Goal: Information Seeking & Learning: Find specific page/section

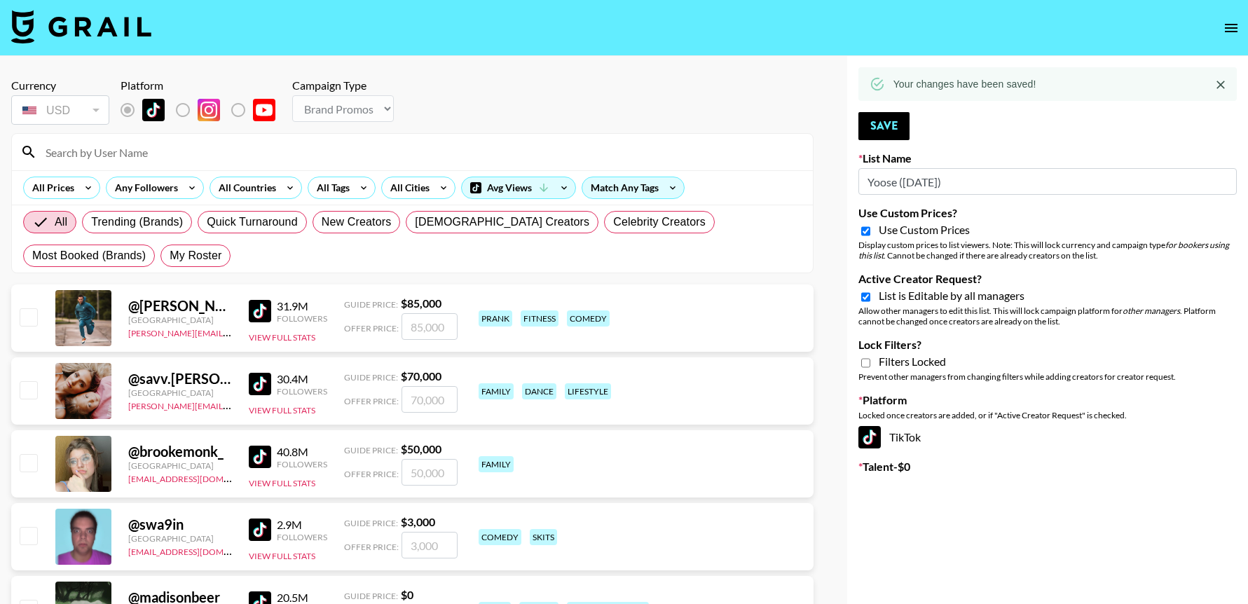
select select "Brand"
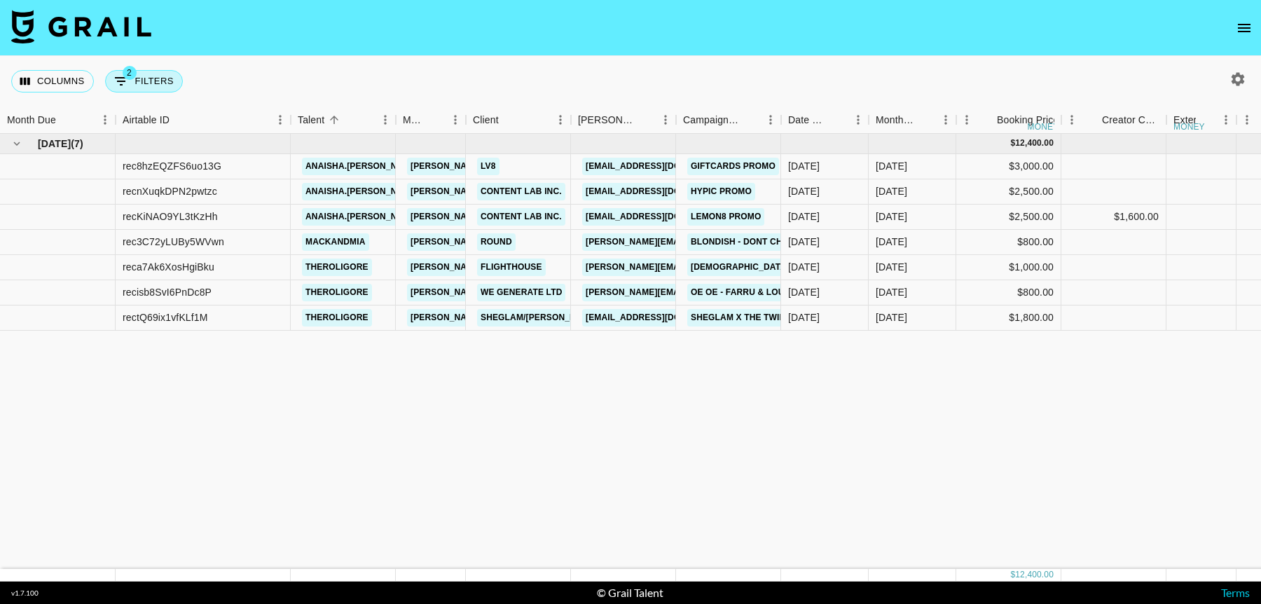
click at [137, 80] on button "2 Filters" at bounding box center [144, 81] width 78 height 22
select select "status"
select select "not"
select select "cancelled"
select select "videoLink"
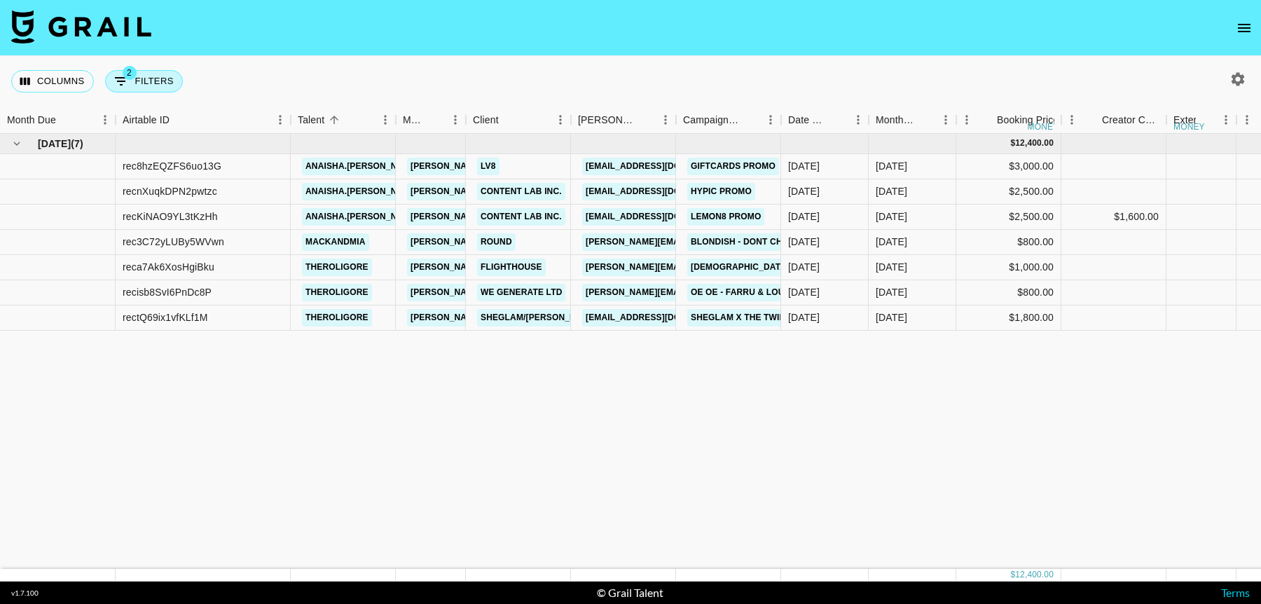
select select "isEmpty"
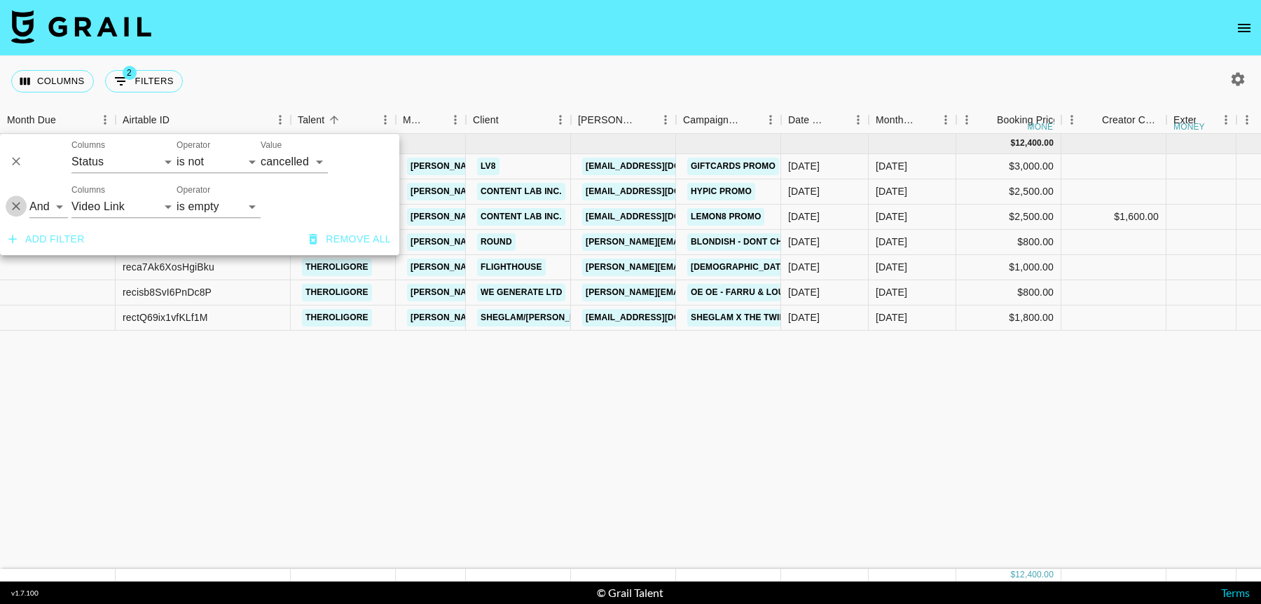
click at [18, 208] on icon "Delete" at bounding box center [16, 206] width 8 height 8
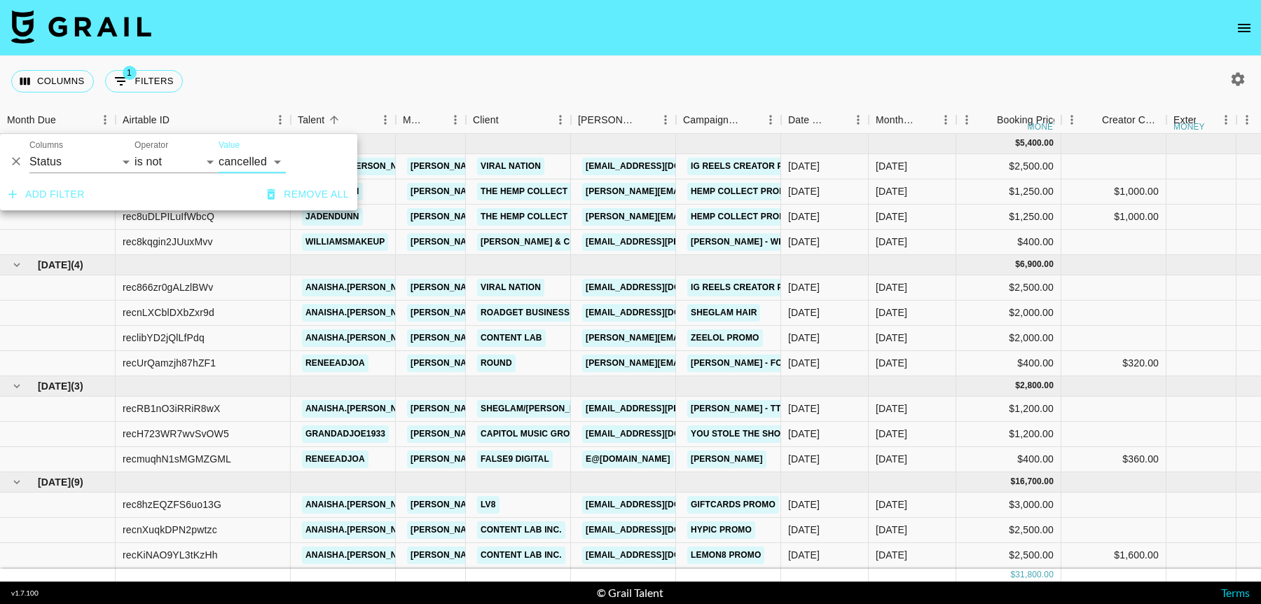
click at [16, 163] on icon "Delete" at bounding box center [16, 162] width 14 height 14
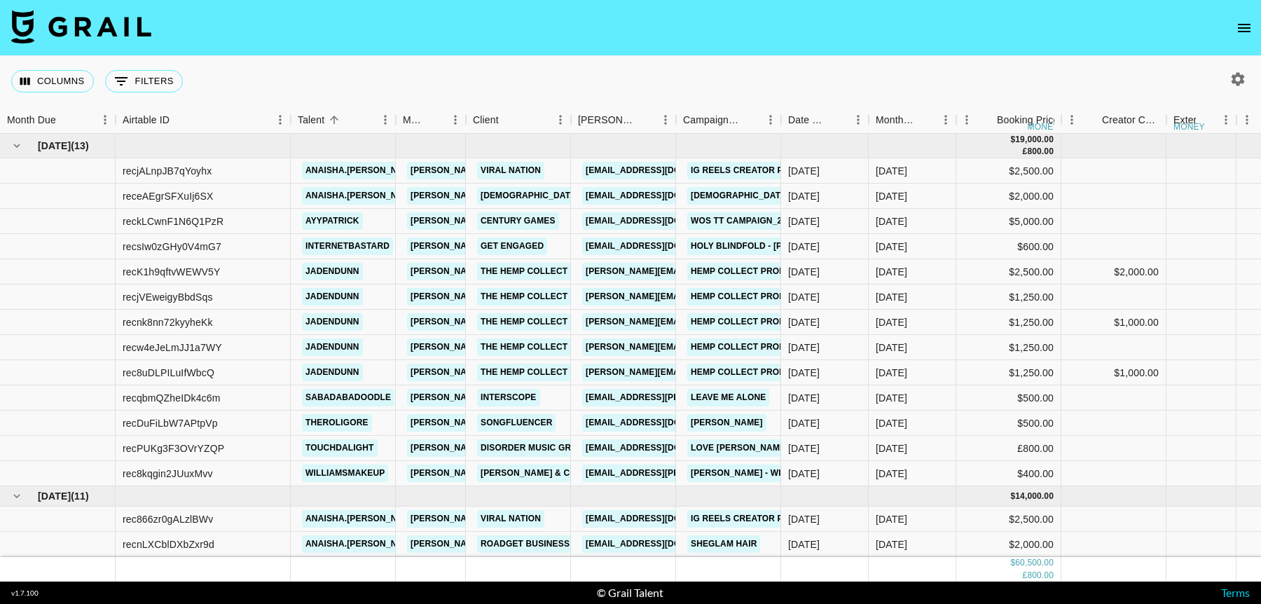
click at [590, 38] on nav at bounding box center [630, 28] width 1261 height 56
click at [1229, 75] on icon "button" at bounding box center [1237, 79] width 17 height 17
select select "[DATE]"
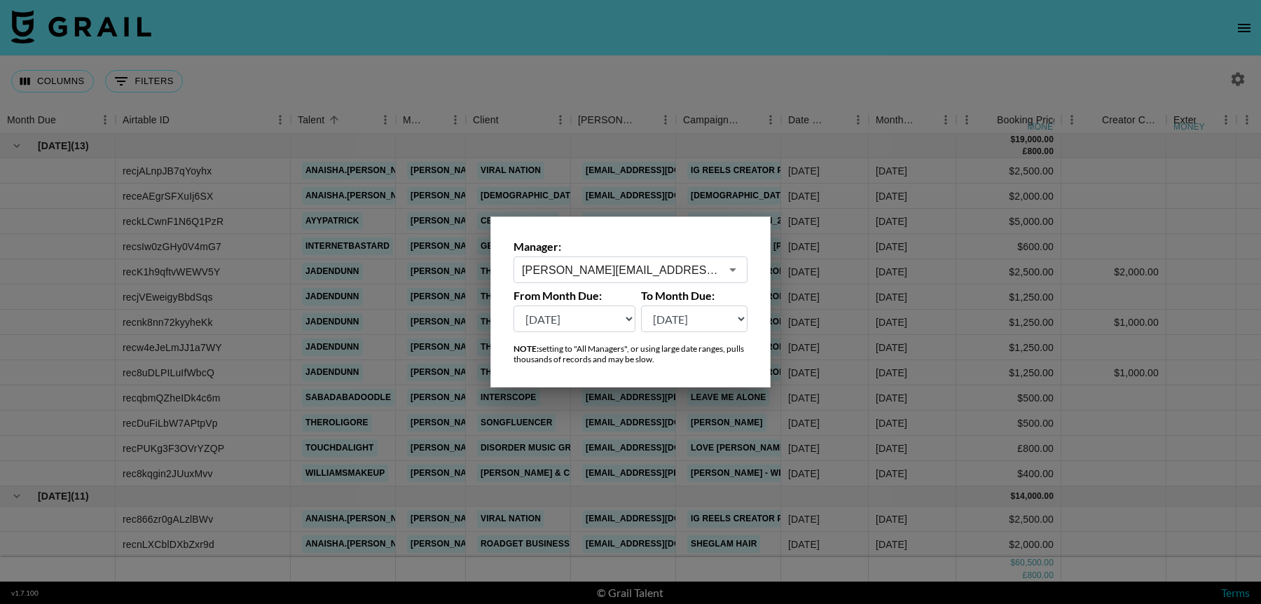
click at [612, 319] on select "[DATE] Aug '[DATE] Jun '[DATE] Apr '[DATE] Feb '[DATE] Dec '[DATE] Oct '[DATE] …" at bounding box center [575, 318] width 122 height 27
click at [514, 305] on select "[DATE] Aug '[DATE] Jun '[DATE] Apr '[DATE] Feb '[DATE] Dec '[DATE] Oct '[DATE] …" at bounding box center [575, 318] width 122 height 27
click at [911, 271] on div at bounding box center [630, 302] width 1261 height 604
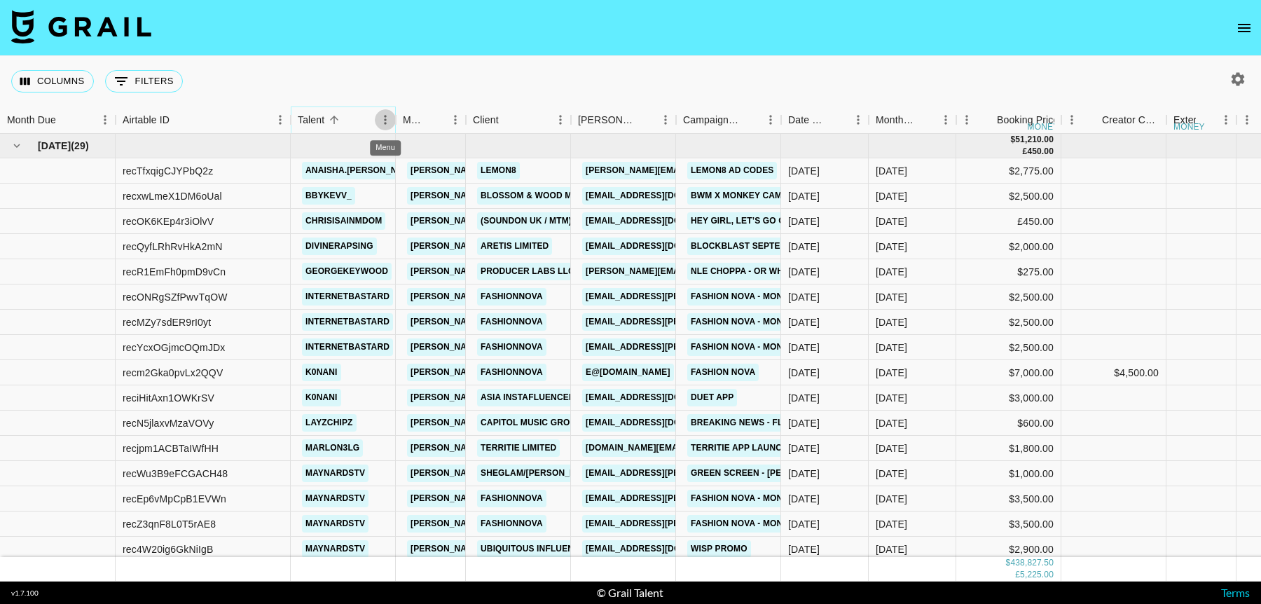
click at [384, 116] on icon "Menu" at bounding box center [385, 119] width 2 height 9
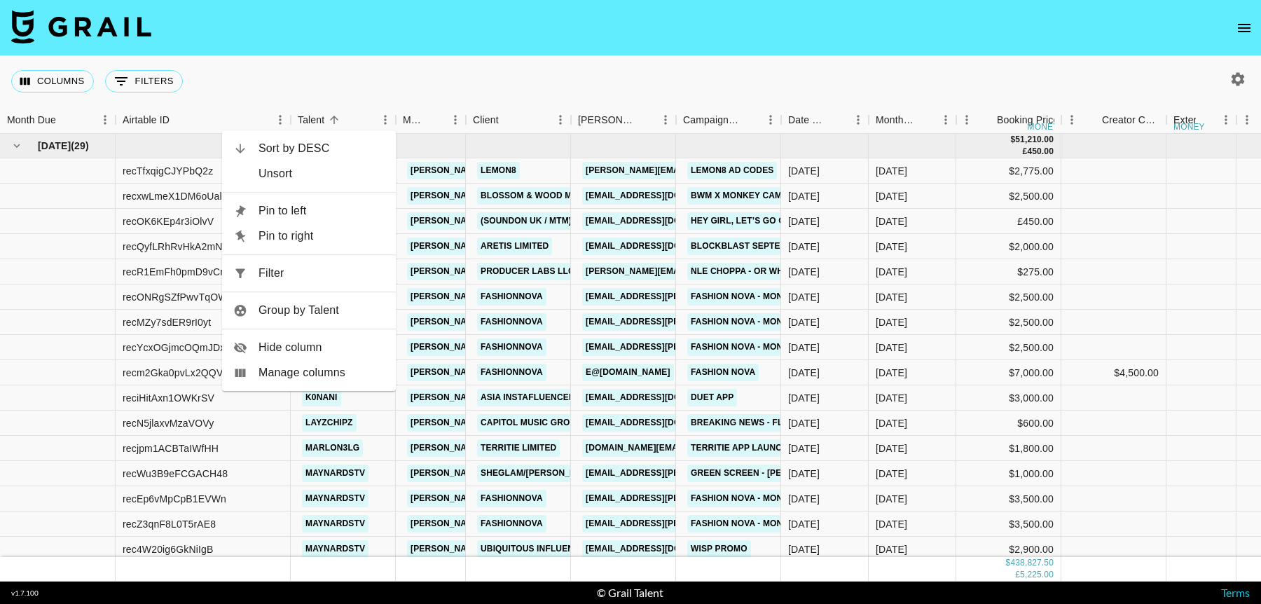
click at [330, 263] on li "Filter" at bounding box center [309, 273] width 174 height 25
select select "talentName"
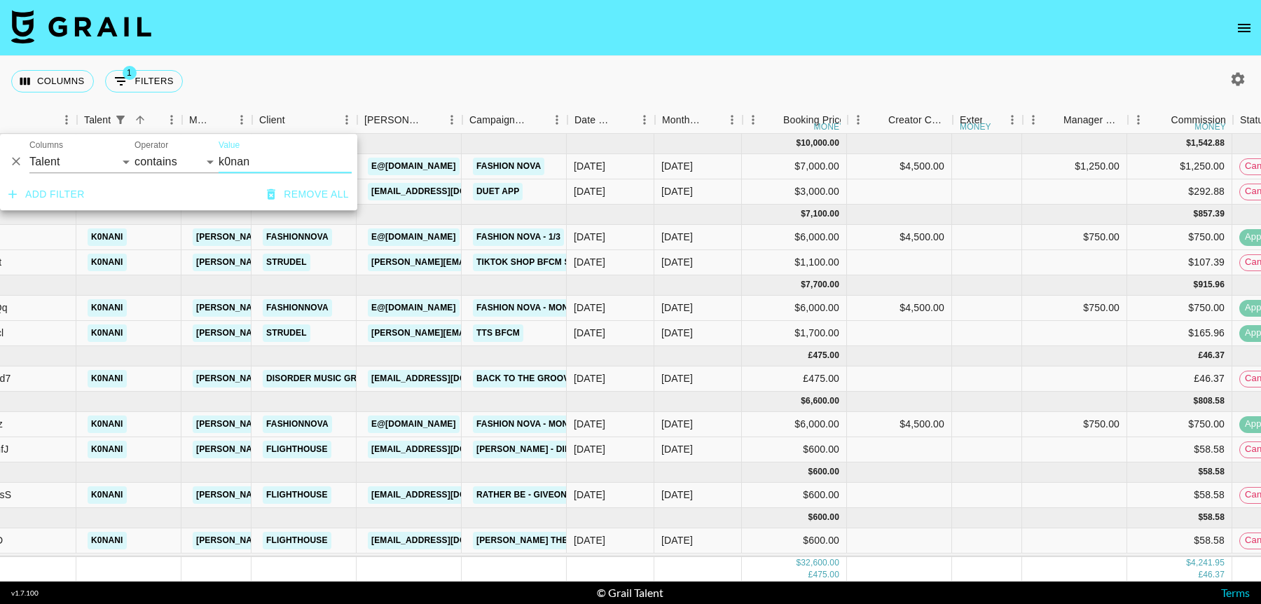
scroll to position [7, 214]
type input "k0nan"
click at [891, 74] on div "Columns 1 Filters + Booking" at bounding box center [630, 81] width 1261 height 50
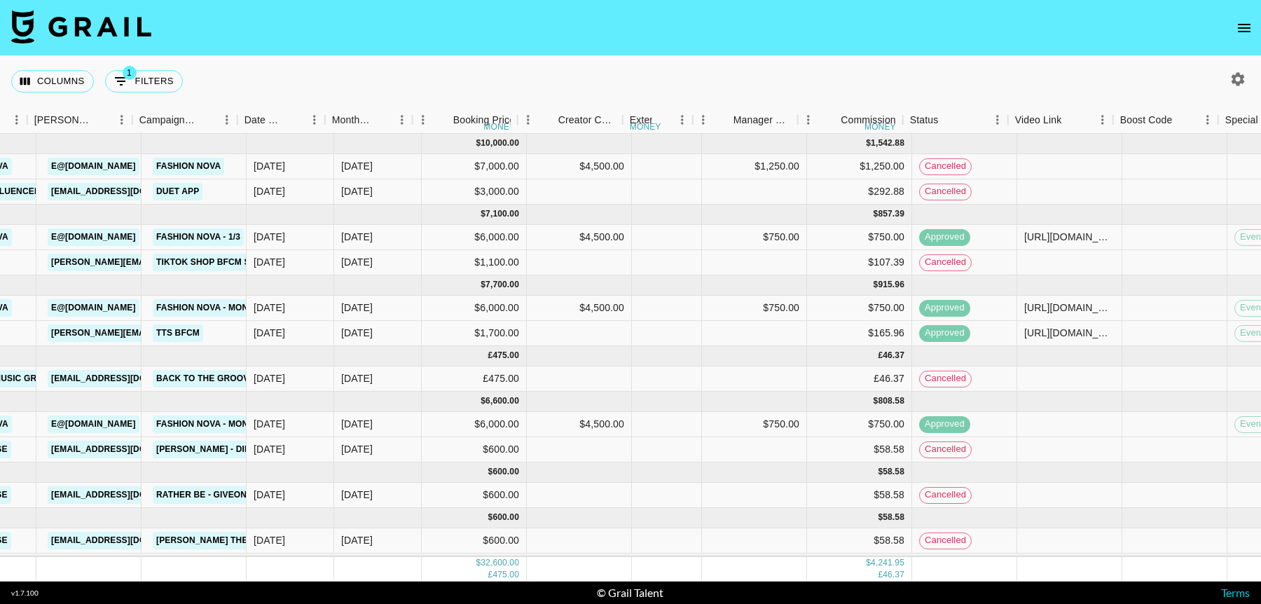
scroll to position [7, 544]
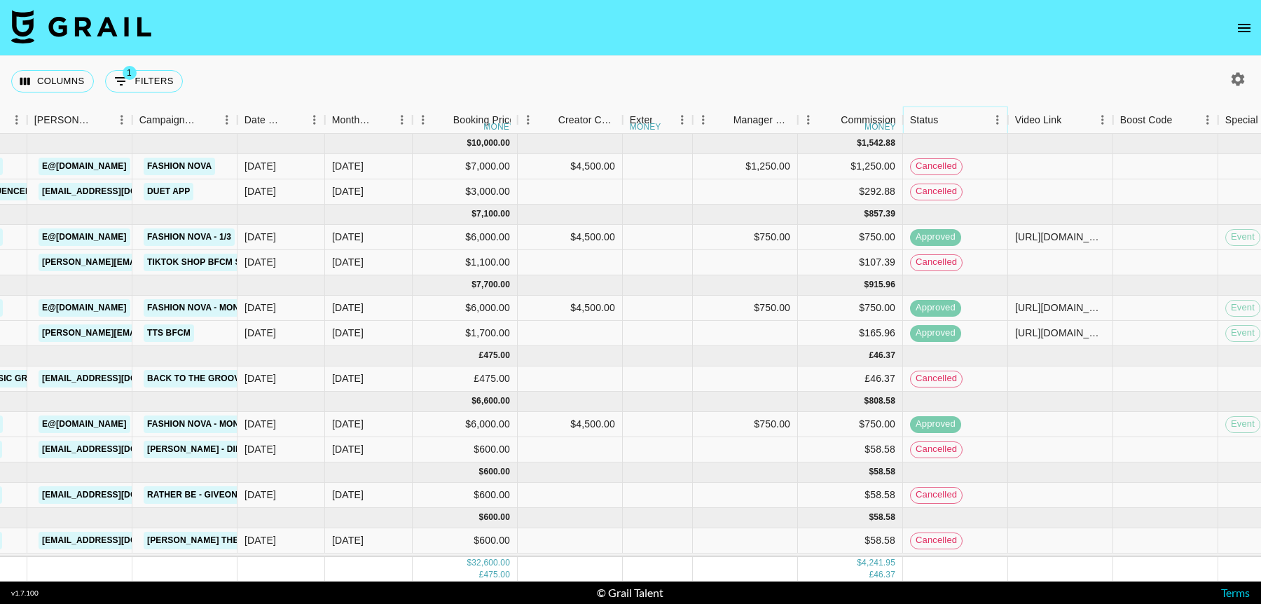
click at [996, 121] on icon "Menu" at bounding box center [998, 120] width 14 height 14
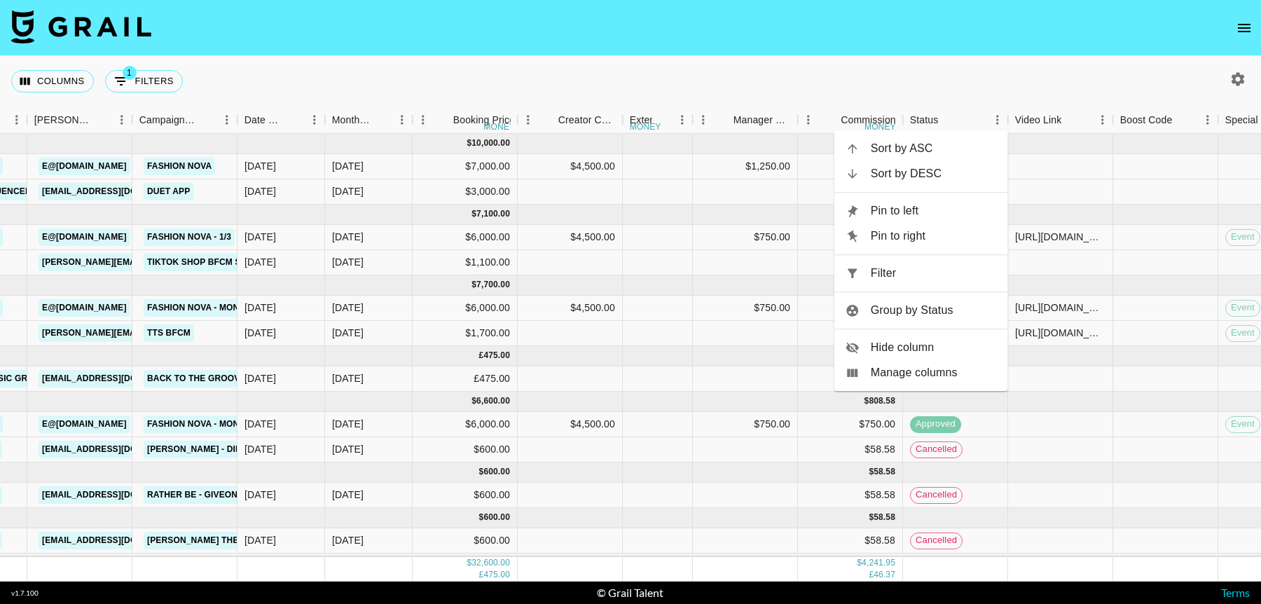
click at [873, 266] on span "Filter" at bounding box center [934, 273] width 126 height 17
select select "talentName"
select select "status"
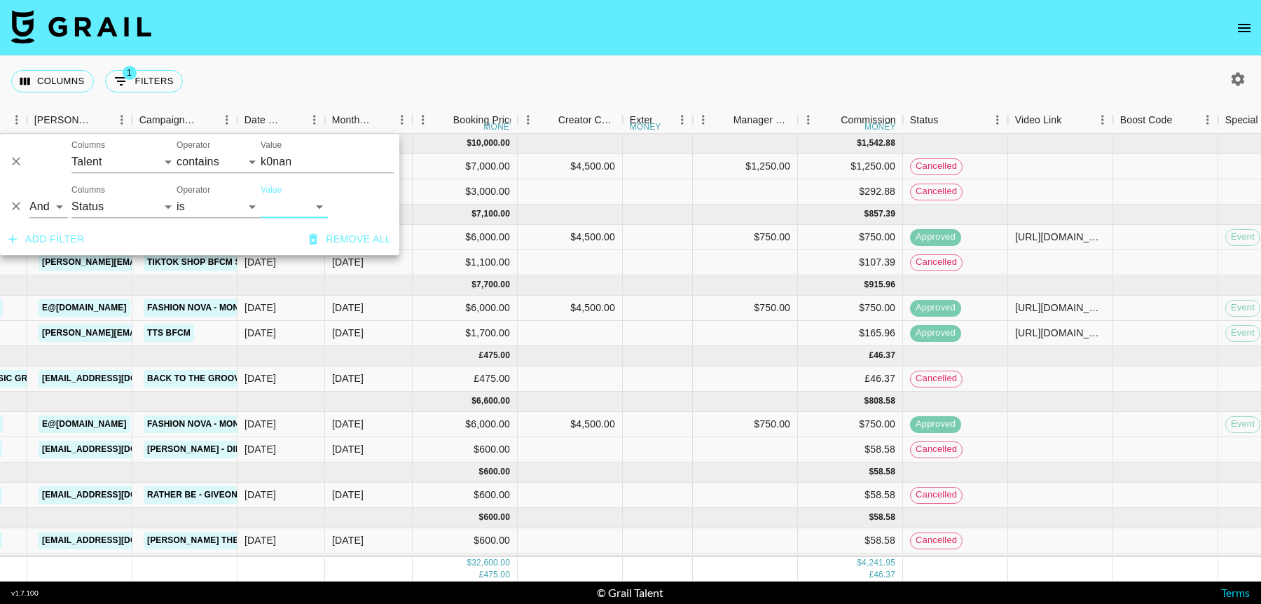
click at [319, 210] on select "confirmed declined draft posted approved cancelled badDebt" at bounding box center [294, 206] width 67 height 22
select select "approved"
click at [261, 195] on select "confirmed declined draft posted approved cancelled badDebt" at bounding box center [294, 206] width 67 height 22
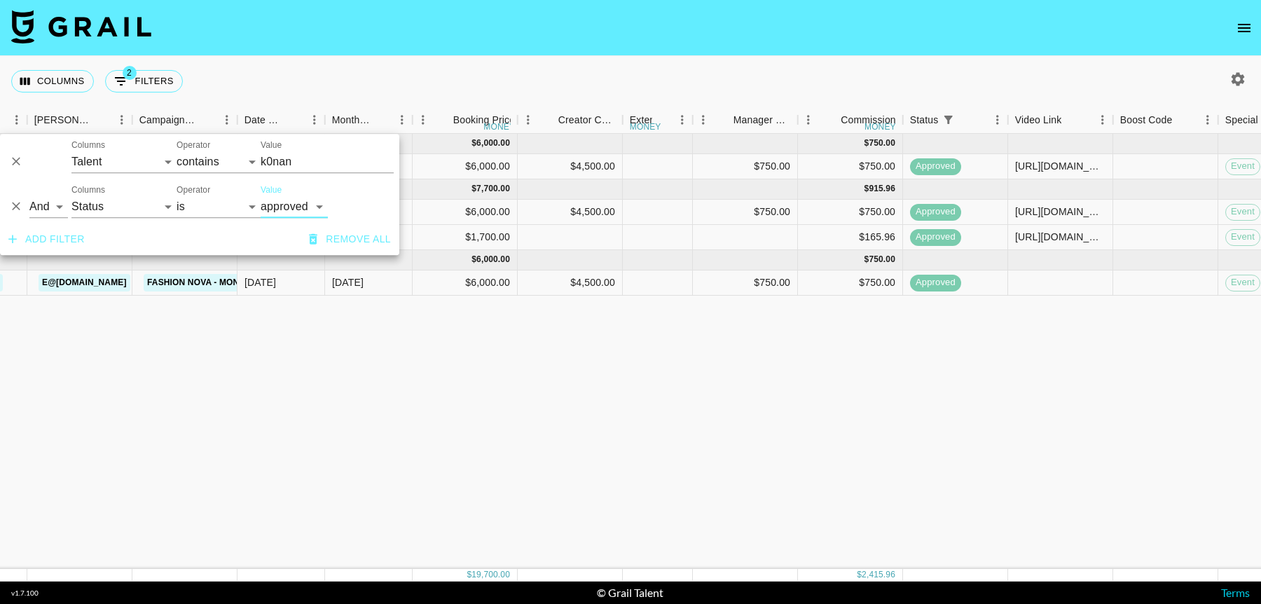
scroll to position [0, 544]
click at [1019, 431] on div "[DATE] ( 1 ) $ 6,000.00 $ 750.00 recKftA8NsfCOcsro k0nani [EMAIL_ADDRESS][DOMAI…" at bounding box center [838, 351] width 2764 height 435
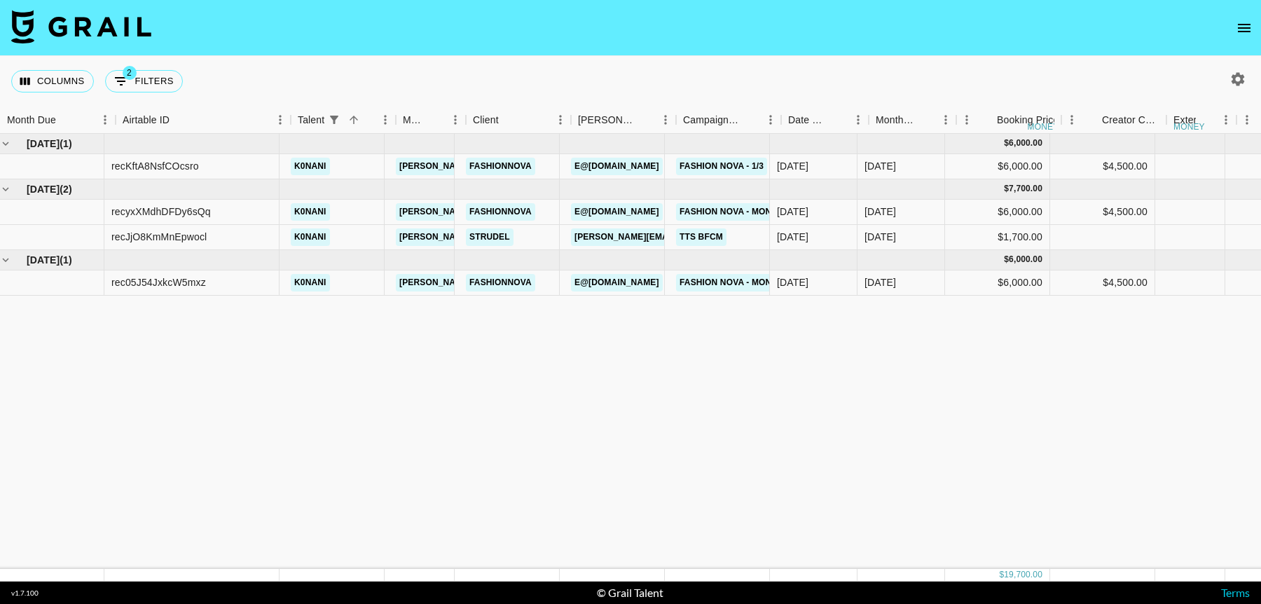
scroll to position [0, 0]
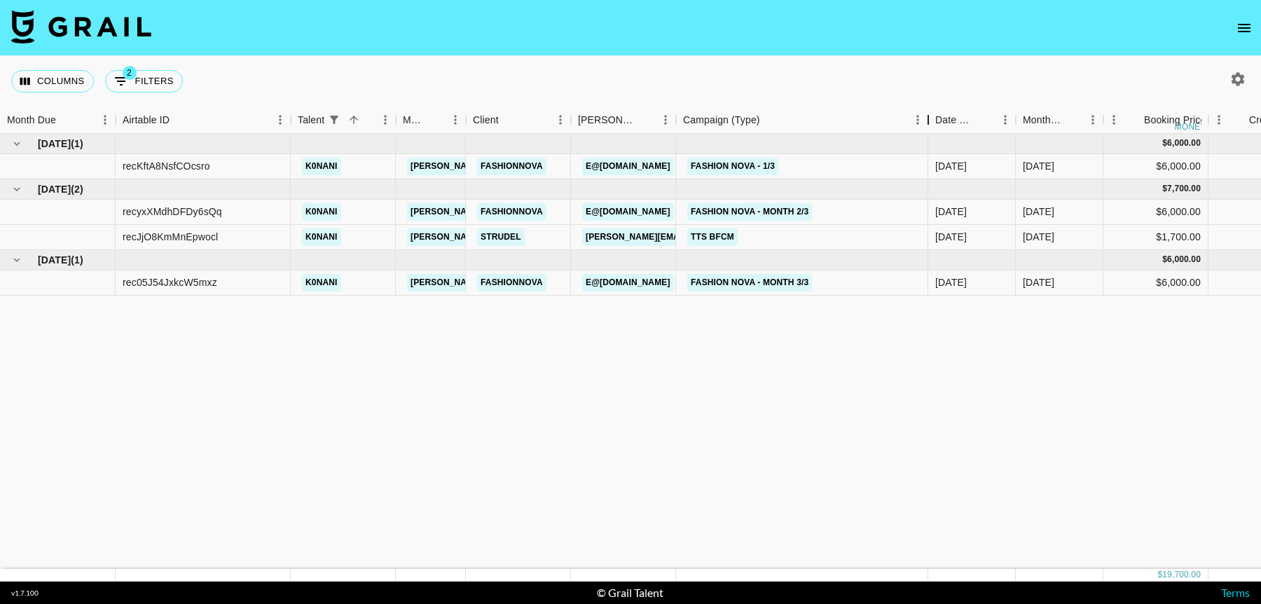
drag, startPoint x: 785, startPoint y: 123, endPoint x: 932, endPoint y: 127, distance: 147.2
click at [932, 127] on div "Campaign (Type)" at bounding box center [928, 119] width 17 height 27
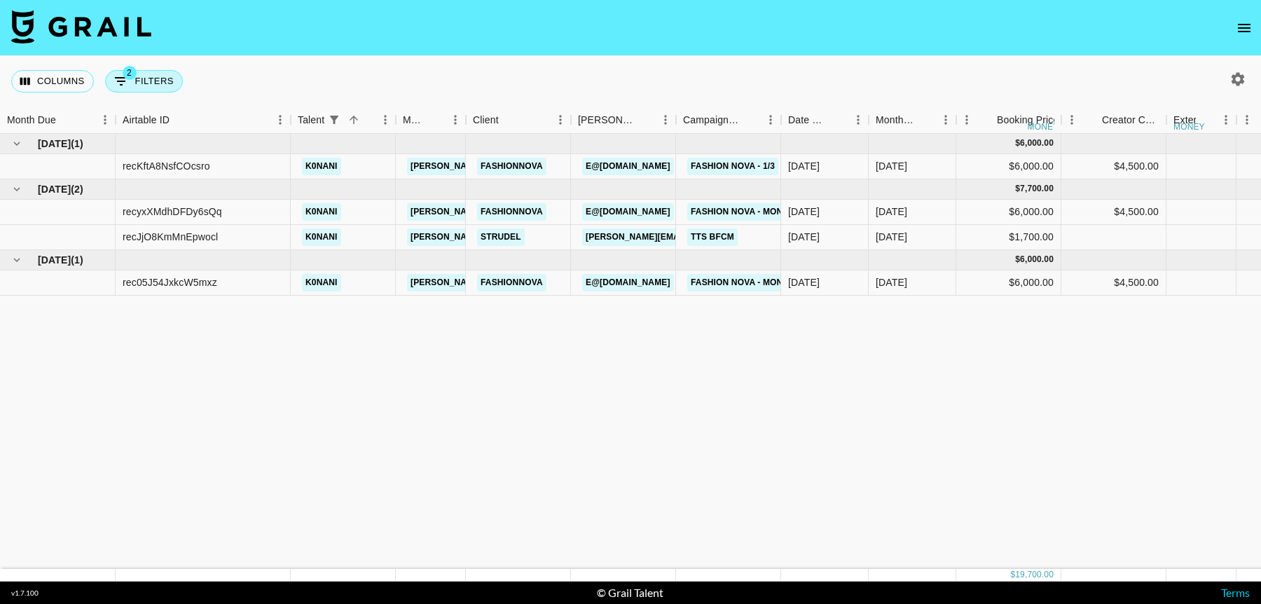
click at [130, 82] on button "2 Filters" at bounding box center [144, 81] width 78 height 22
select select "talentName"
select select "status"
select select "approved"
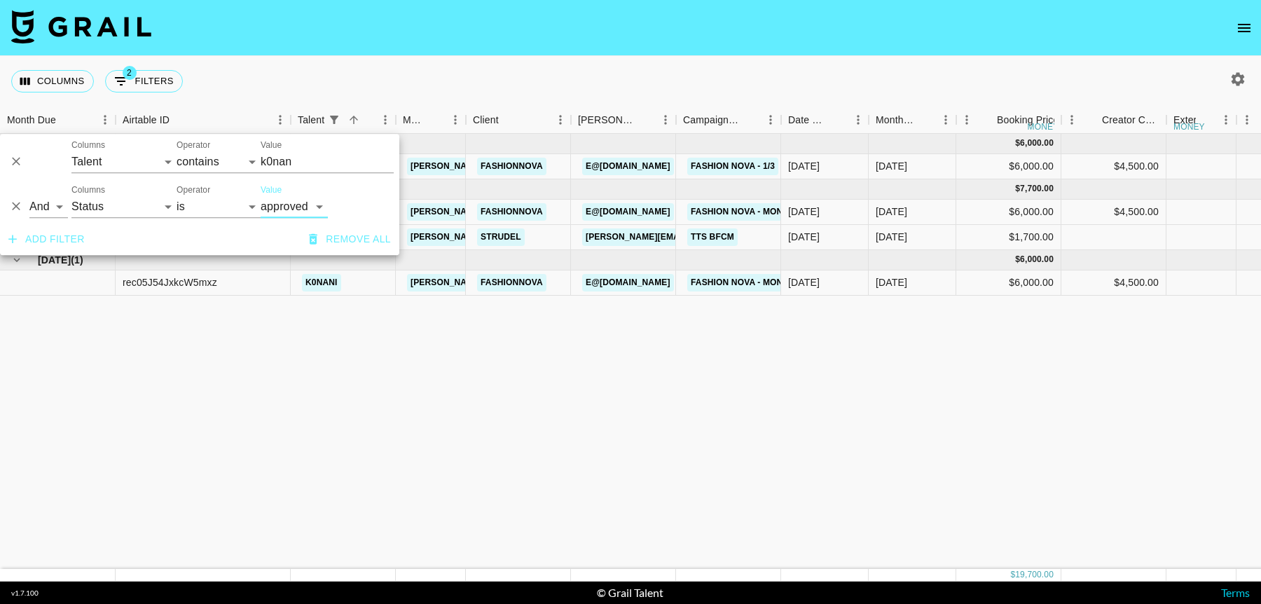
click at [20, 207] on icon "Delete" at bounding box center [16, 207] width 14 height 14
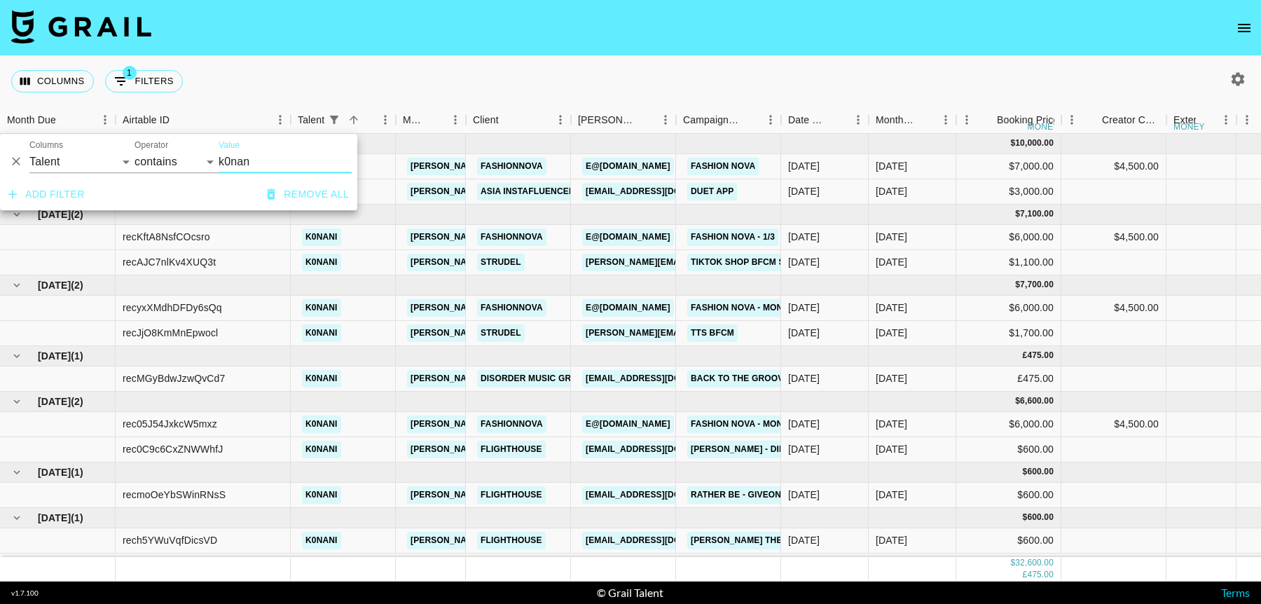
click at [18, 160] on icon "Delete" at bounding box center [16, 162] width 14 height 14
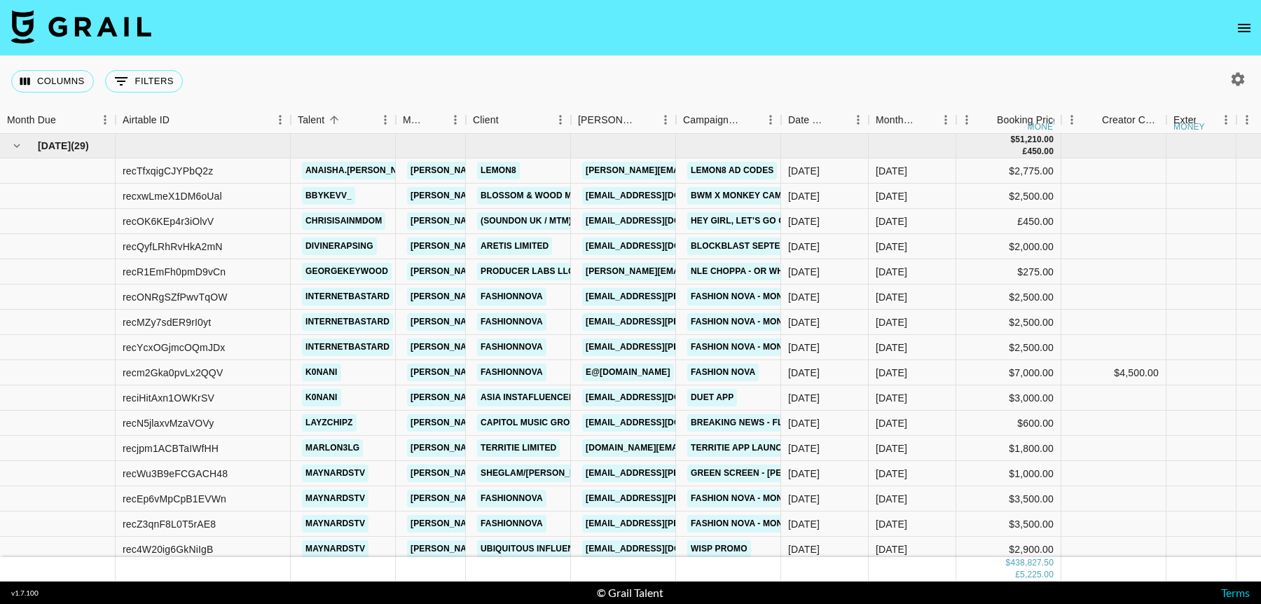
click at [961, 64] on div "Columns 0 Filters + Booking" at bounding box center [630, 81] width 1261 height 50
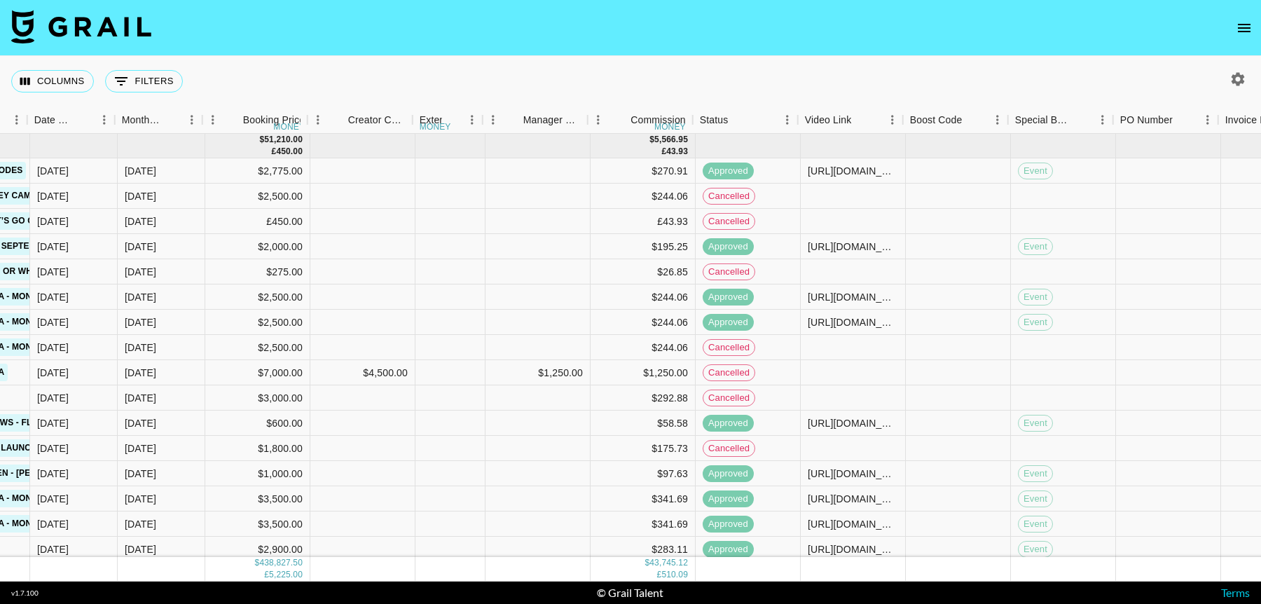
scroll to position [0, 754]
click at [785, 119] on icon "Menu" at bounding box center [787, 120] width 14 height 14
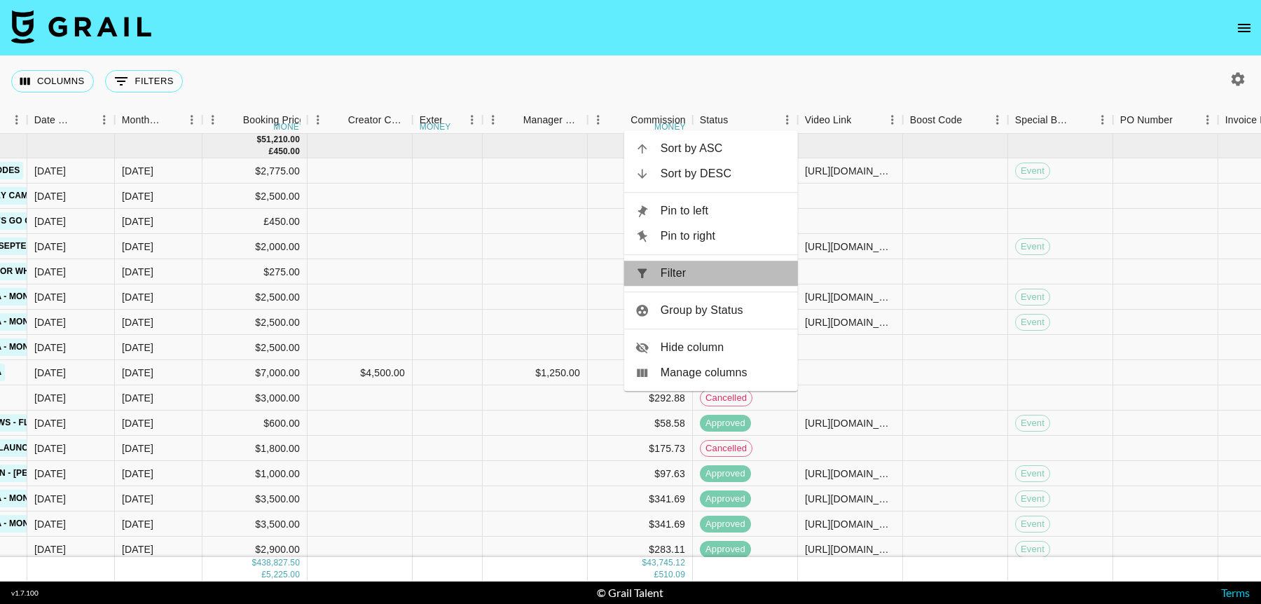
click at [700, 277] on span "Filter" at bounding box center [724, 273] width 126 height 17
select select "status"
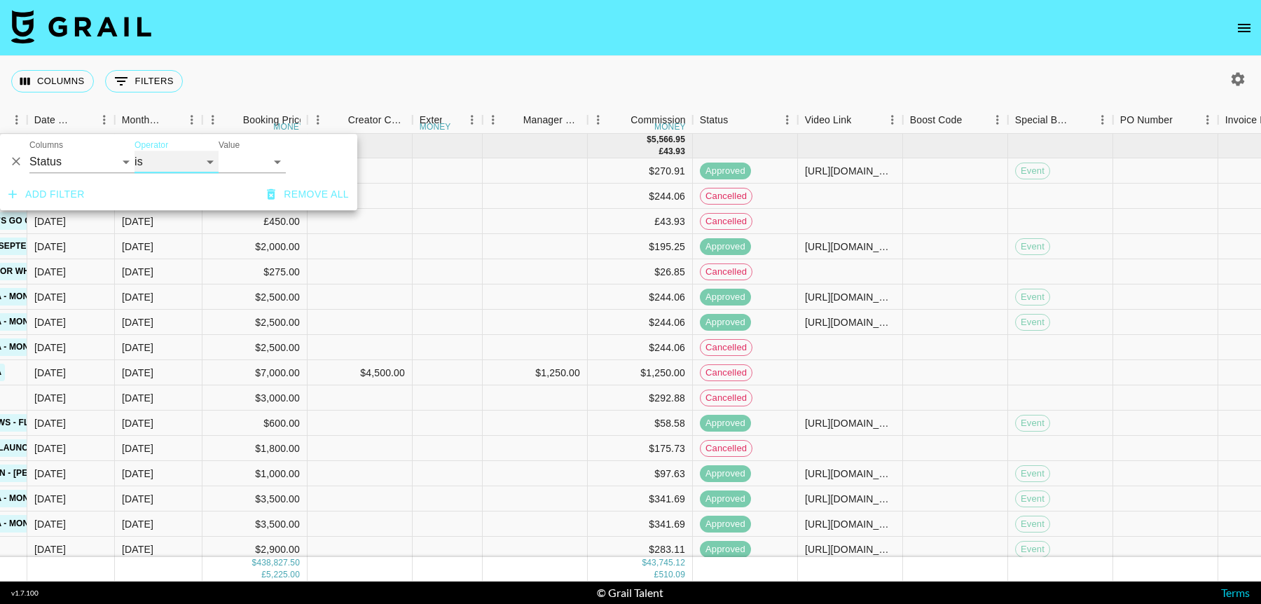
click at [205, 165] on select "is is not is any of is not any of" at bounding box center [177, 162] width 84 height 22
select select "not"
click at [135, 151] on select "is is not is any of is not any of" at bounding box center [177, 162] width 84 height 22
click at [255, 167] on select "confirmed declined draft posted approved cancelled badDebt" at bounding box center [252, 162] width 67 height 22
select select "cancelled"
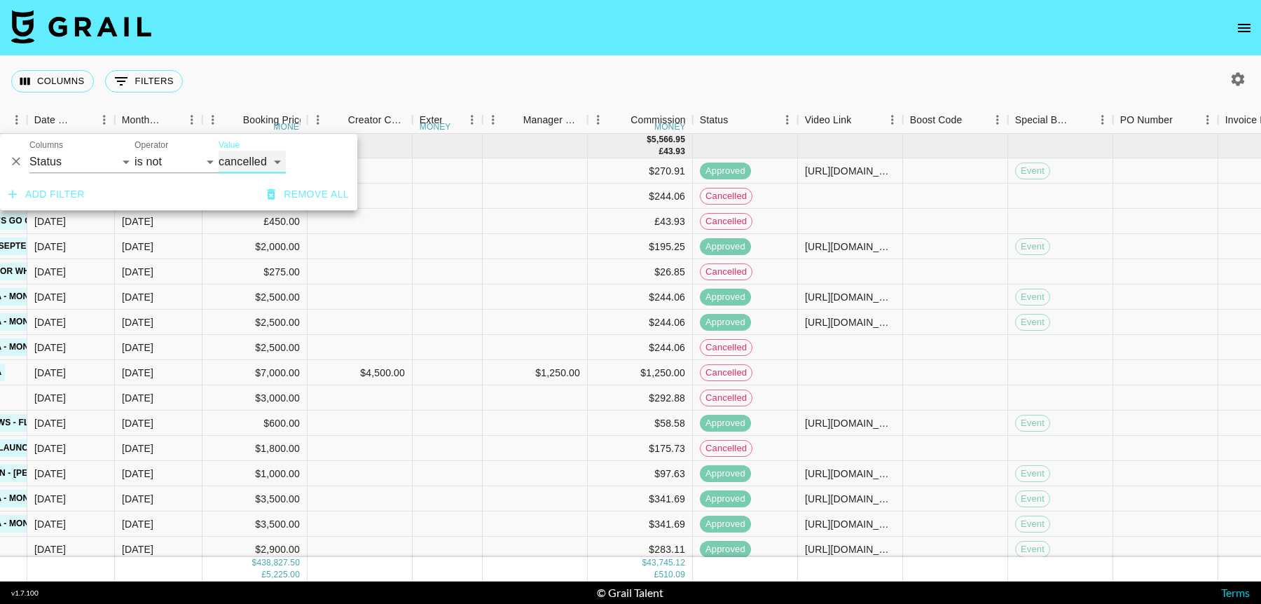
click at [219, 151] on select "confirmed declined draft posted approved cancelled badDebt" at bounding box center [252, 162] width 67 height 22
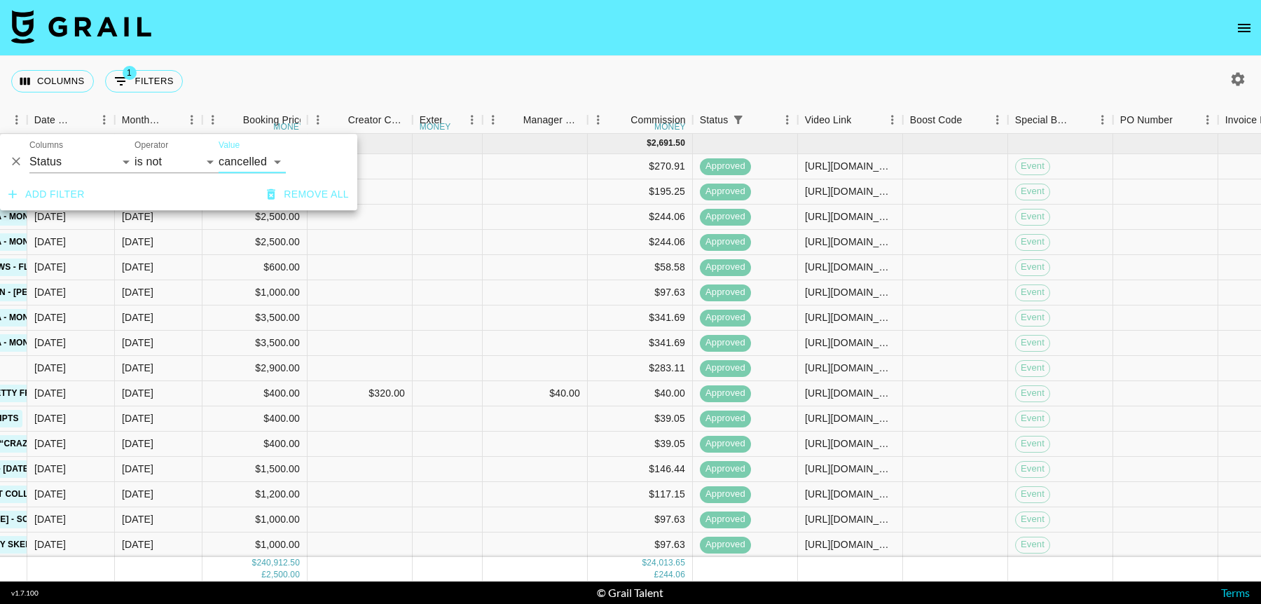
click at [1242, 89] on button "button" at bounding box center [1238, 79] width 24 height 24
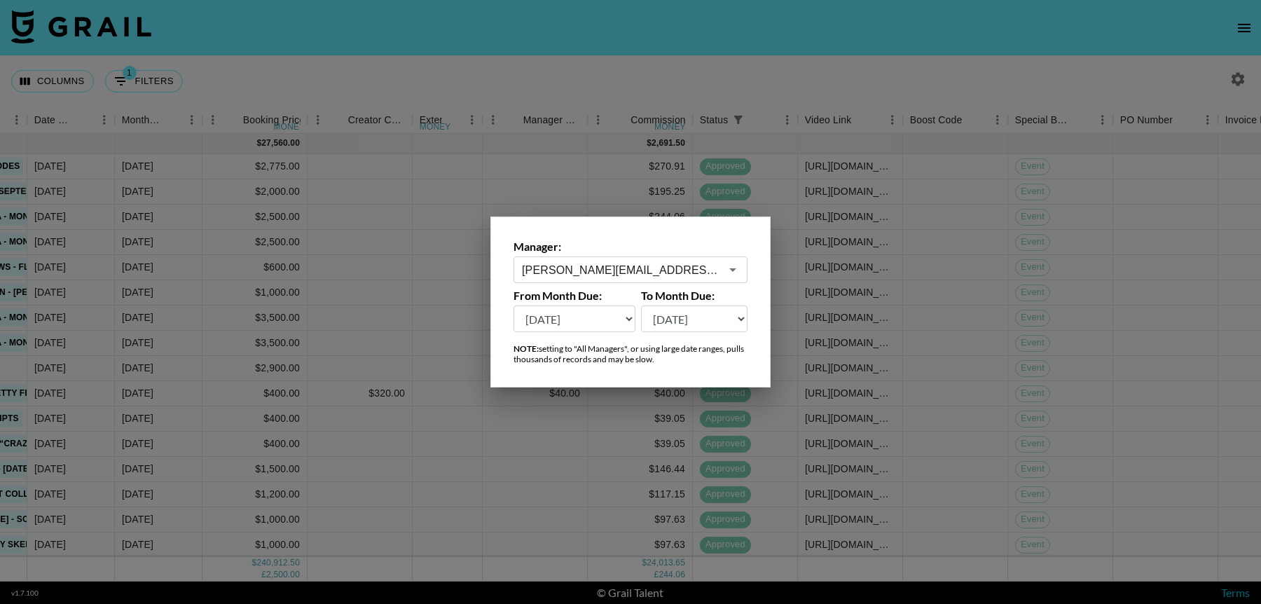
click at [570, 311] on select "[DATE] Aug '[DATE] Jun '[DATE] Apr '[DATE] Feb '[DATE] Dec '[DATE] Oct '[DATE] …" at bounding box center [575, 318] width 122 height 27
select select "[DATE]"
click at [514, 305] on select "[DATE] Aug '[DATE] Jun '[DATE] Apr '[DATE] Feb '[DATE] Dec '[DATE] Oct '[DATE] …" at bounding box center [575, 318] width 122 height 27
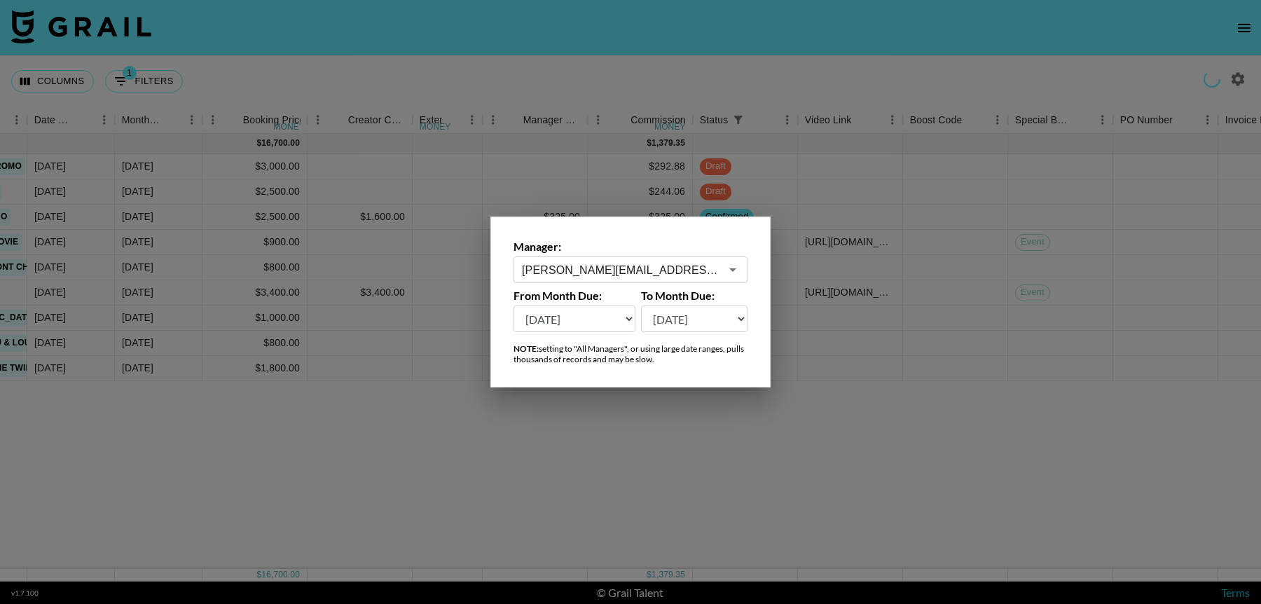
click at [885, 406] on div at bounding box center [630, 302] width 1261 height 604
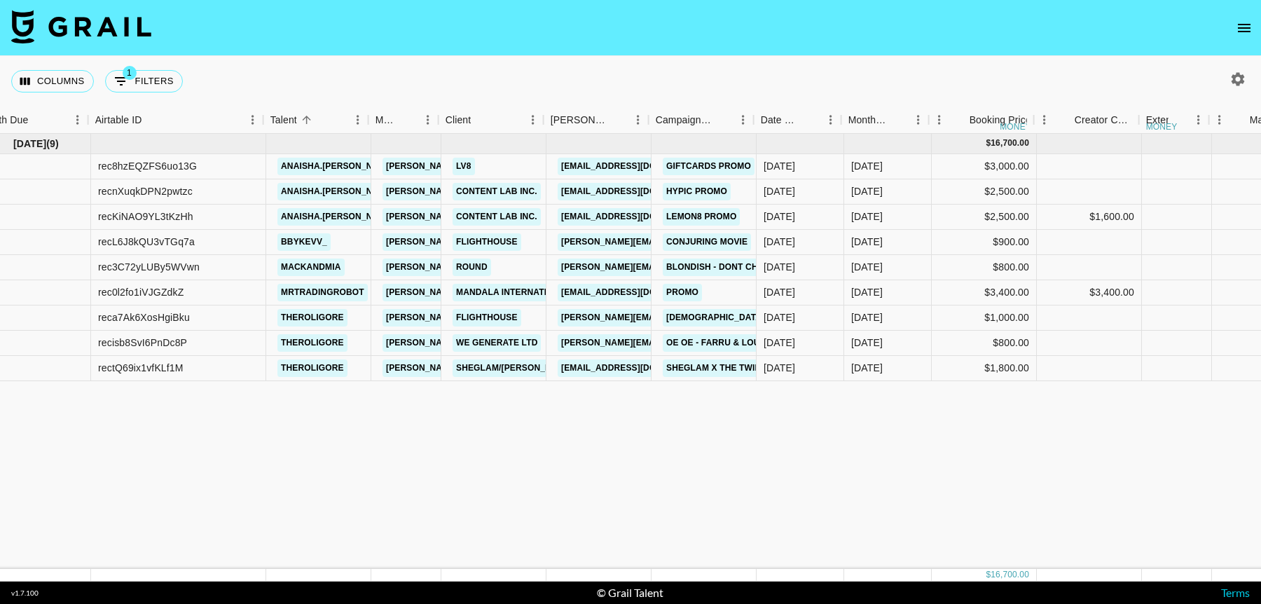
scroll to position [0, 23]
click at [311, 117] on icon "Sort" at bounding box center [311, 120] width 8 height 8
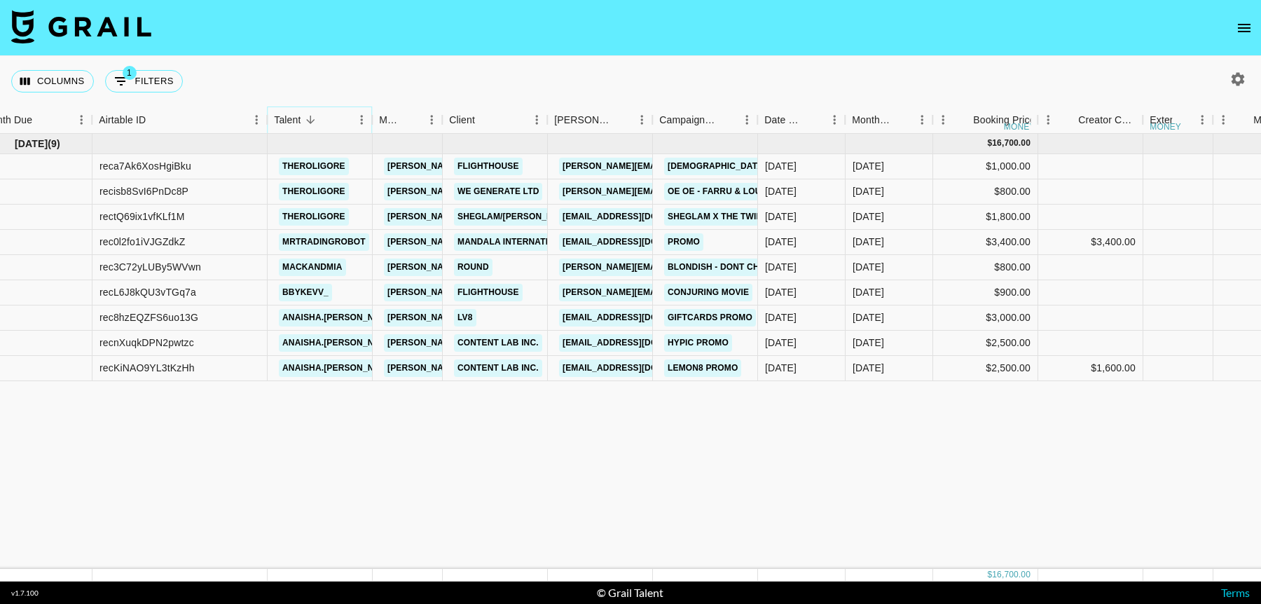
click at [308, 118] on icon "Sort" at bounding box center [311, 119] width 13 height 13
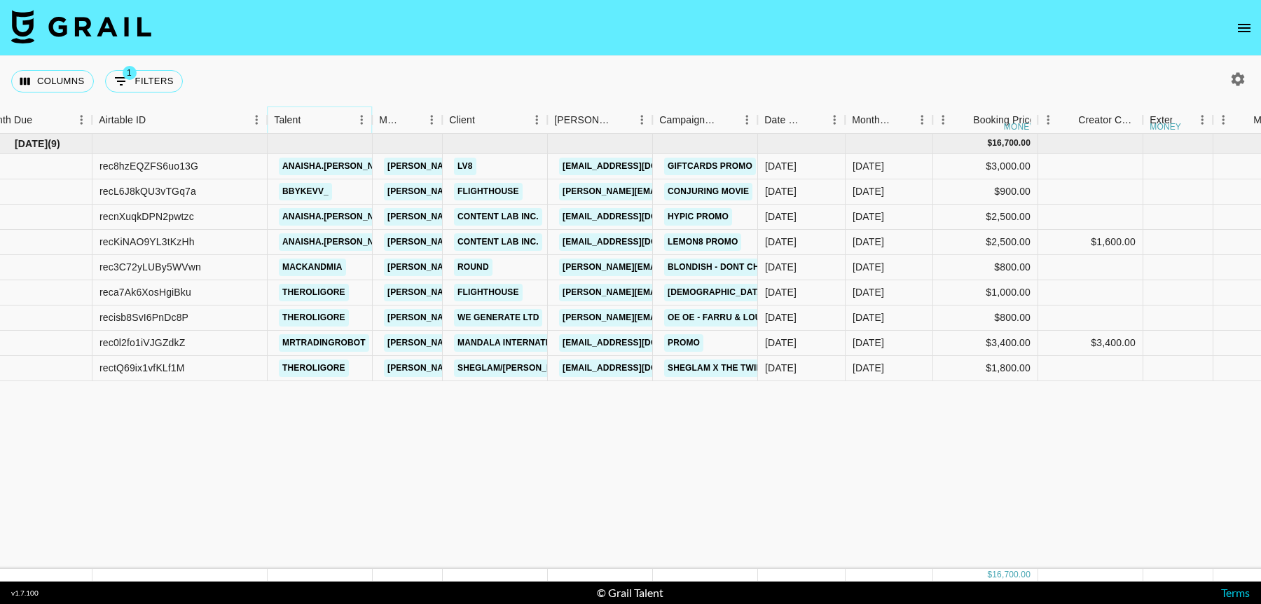
click at [308, 118] on icon "Sort" at bounding box center [311, 120] width 8 height 8
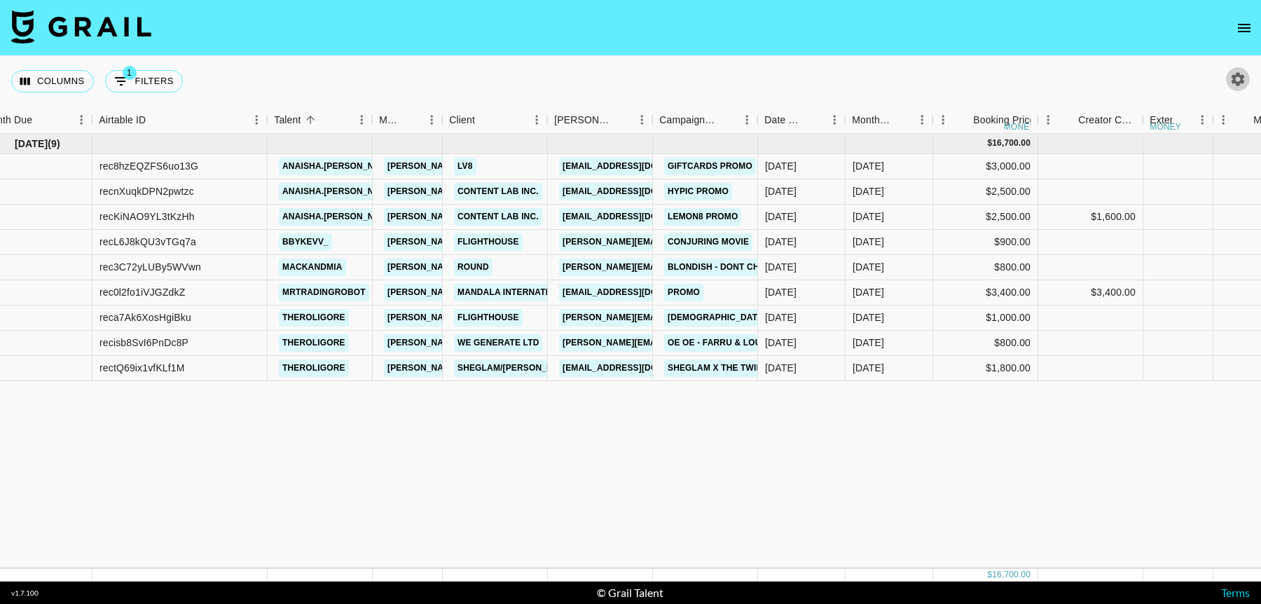
click at [1237, 81] on icon "button" at bounding box center [1238, 78] width 13 height 13
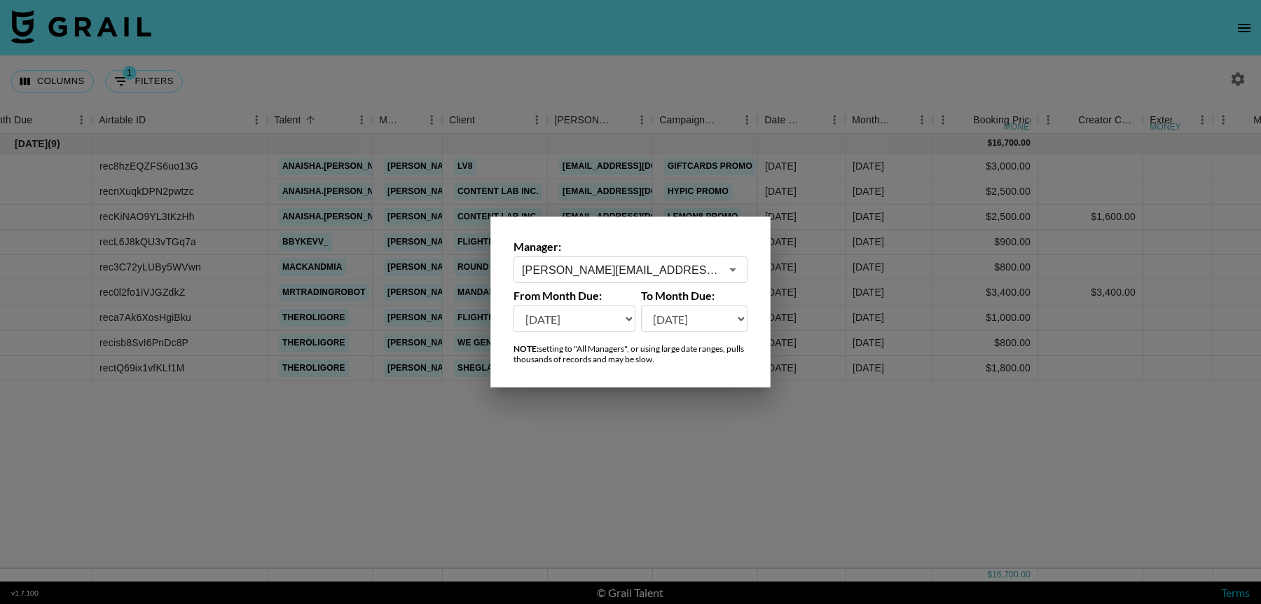
click at [567, 317] on select "[DATE] Aug '[DATE] Jun '[DATE] Apr '[DATE] Feb '[DATE] Dec '[DATE] Oct '[DATE] …" at bounding box center [575, 318] width 122 height 27
select select "[DATE]"
click at [514, 305] on select "[DATE] Aug '[DATE] Jun '[DATE] Apr '[DATE] Feb '[DATE] Dec '[DATE] Oct '[DATE] …" at bounding box center [575, 318] width 122 height 27
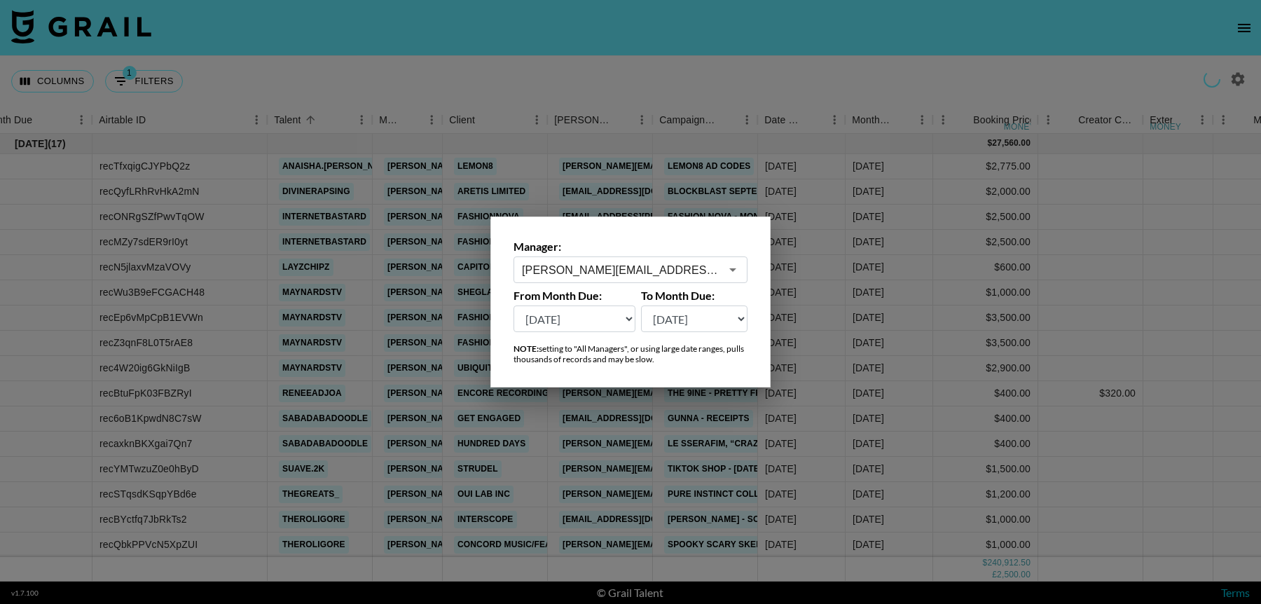
click at [448, 53] on div at bounding box center [630, 302] width 1261 height 604
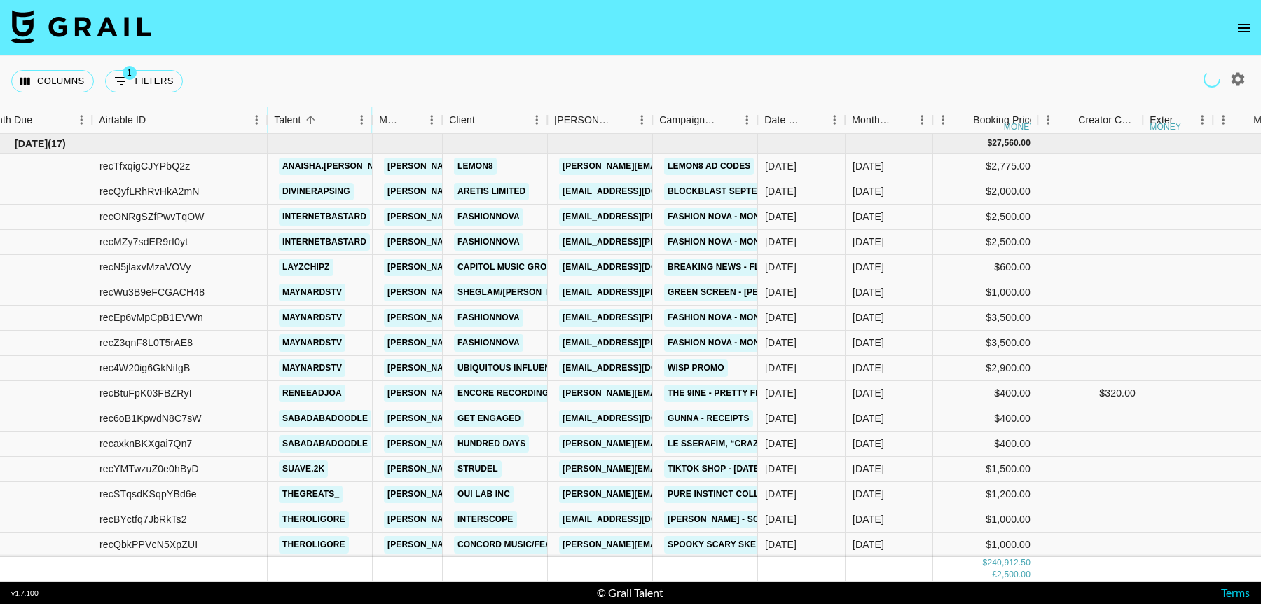
click at [359, 120] on icon "Menu" at bounding box center [361, 120] width 14 height 14
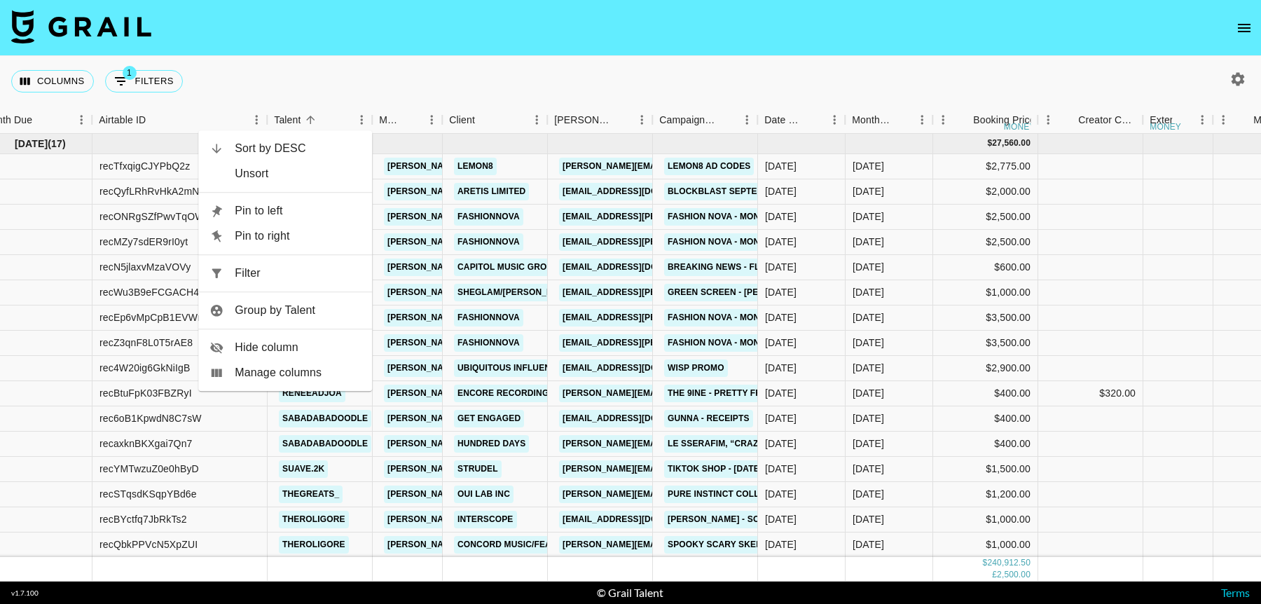
click at [296, 266] on span "Filter" at bounding box center [298, 273] width 126 height 17
select select "status"
select select "not"
select select "cancelled"
select select "talentName"
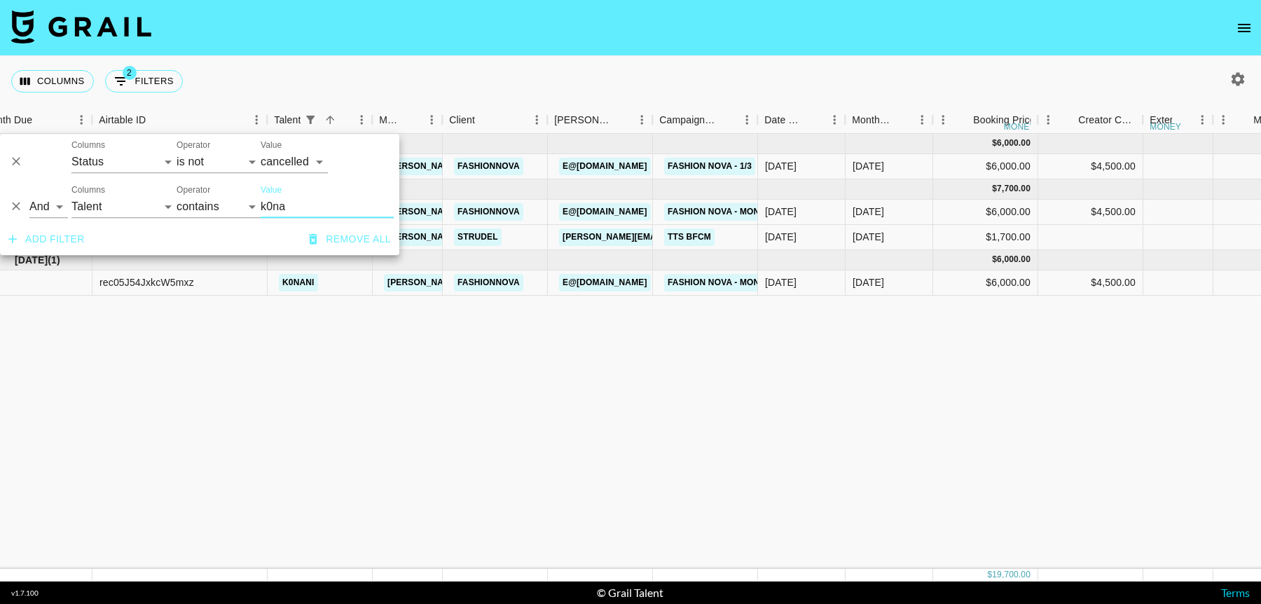
type input "k0na"
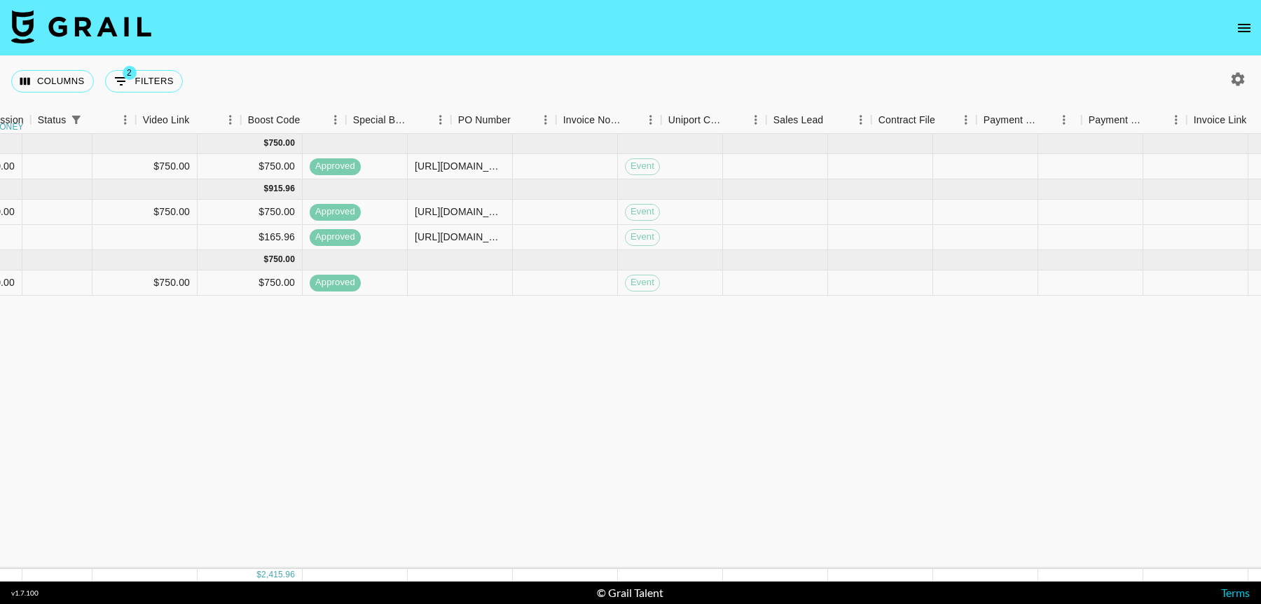
scroll to position [0, 1503]
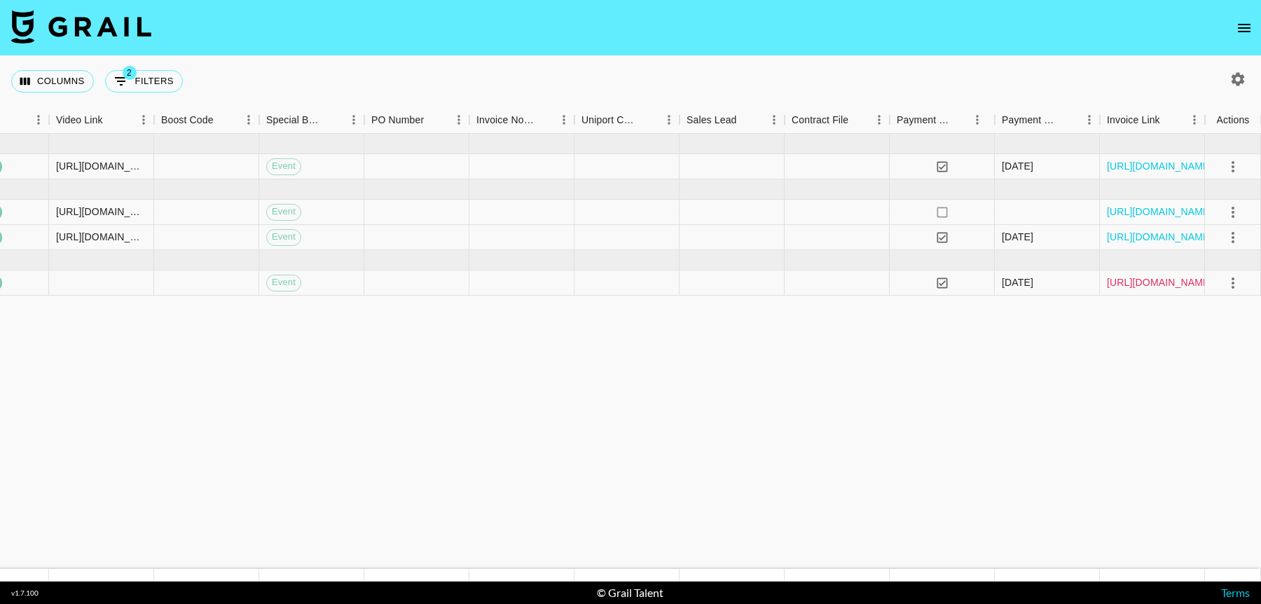
click at [1138, 283] on link "[URL][DOMAIN_NAME]" at bounding box center [1160, 282] width 106 height 14
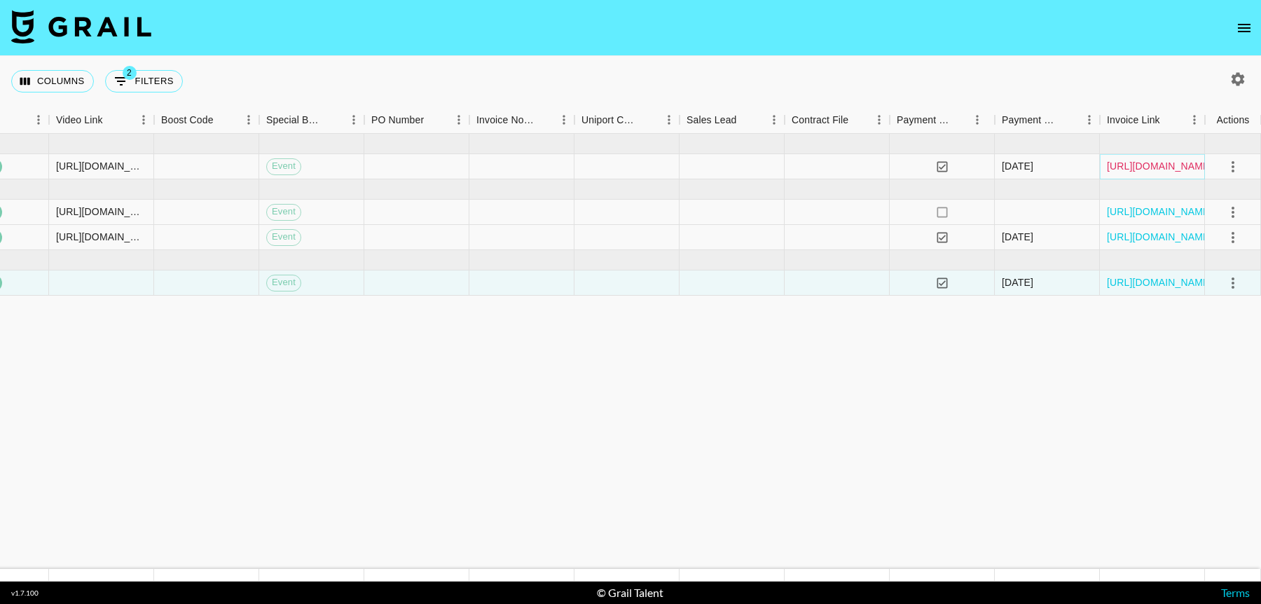
click at [1127, 167] on link "[URL][DOMAIN_NAME]" at bounding box center [1160, 166] width 106 height 14
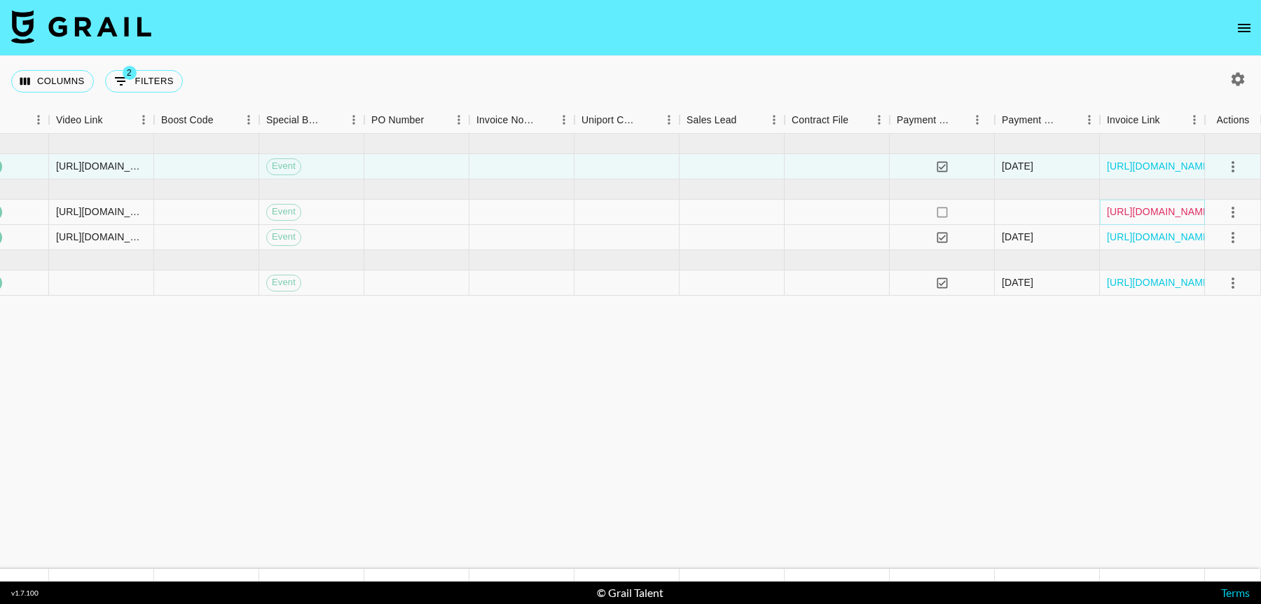
click at [1135, 212] on link "[URL][DOMAIN_NAME]" at bounding box center [1160, 212] width 106 height 14
